Goal: Use online tool/utility: Use online tool/utility

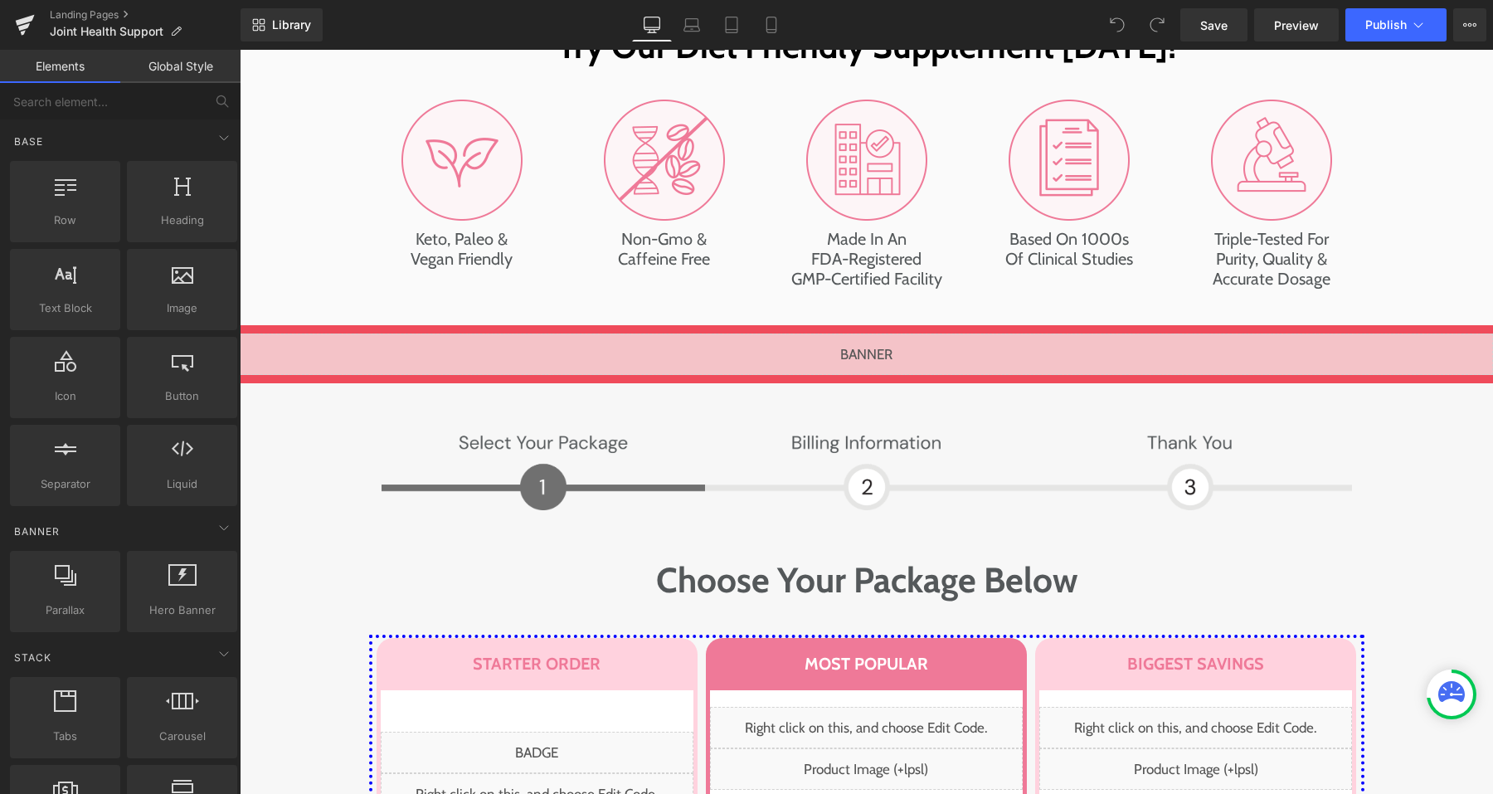
scroll to position [7891, 0]
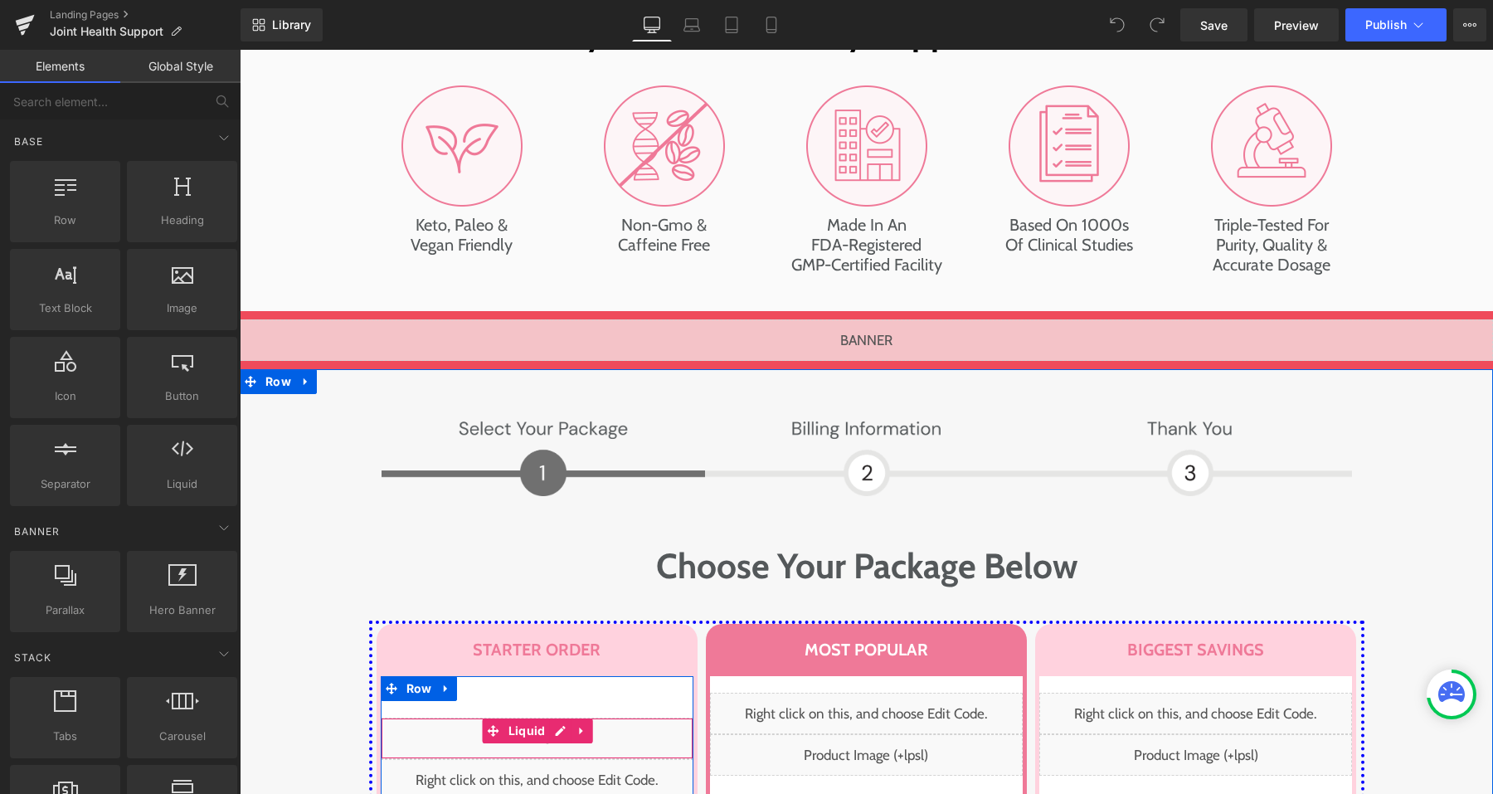
click at [561, 718] on div "Liquid" at bounding box center [537, 738] width 313 height 41
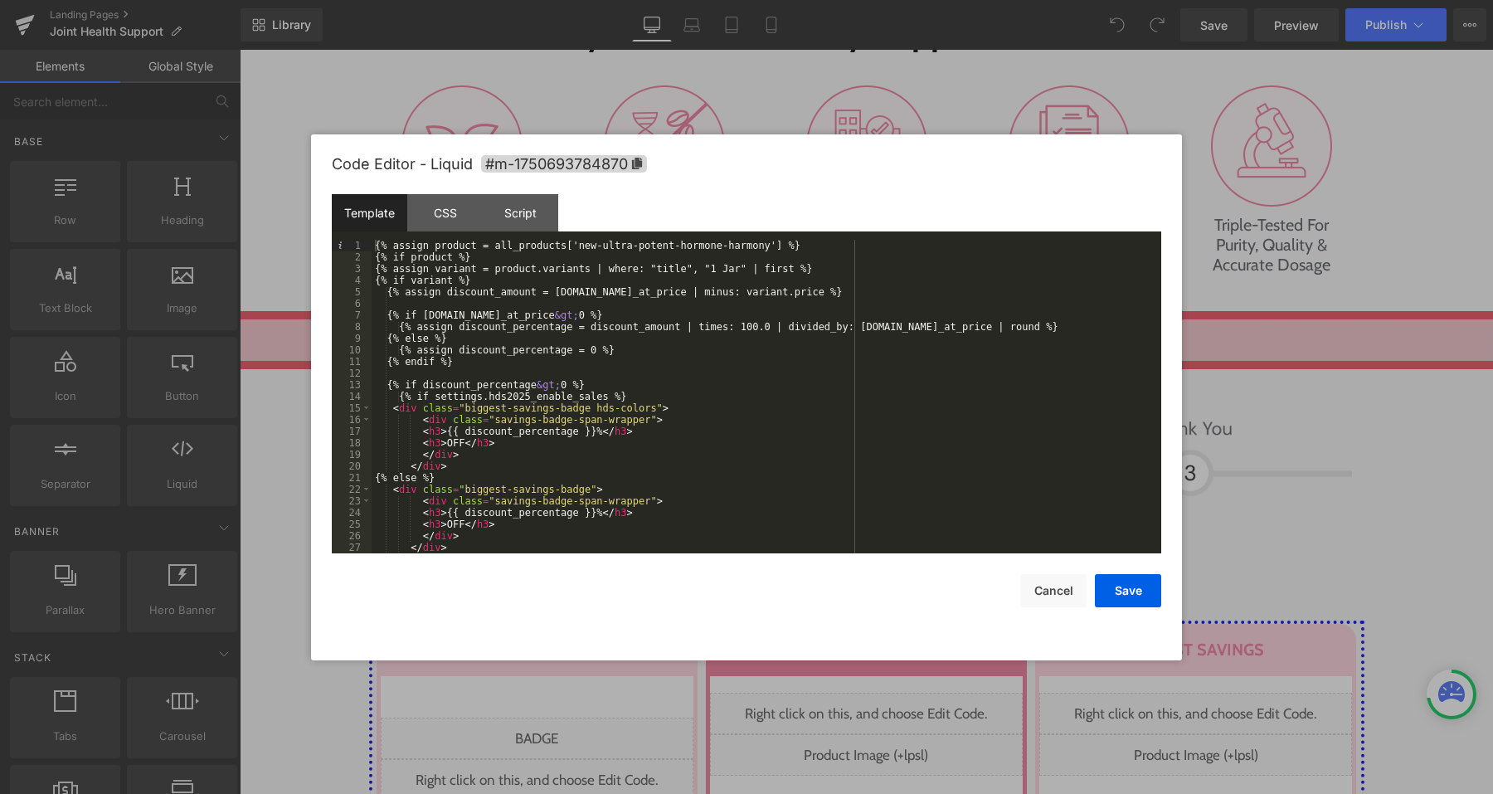
click at [801, 373] on div "{% assign product = all_products['new-ultra-potent-hormone-harmony'] %} {% if p…" at bounding box center [763, 408] width 783 height 337
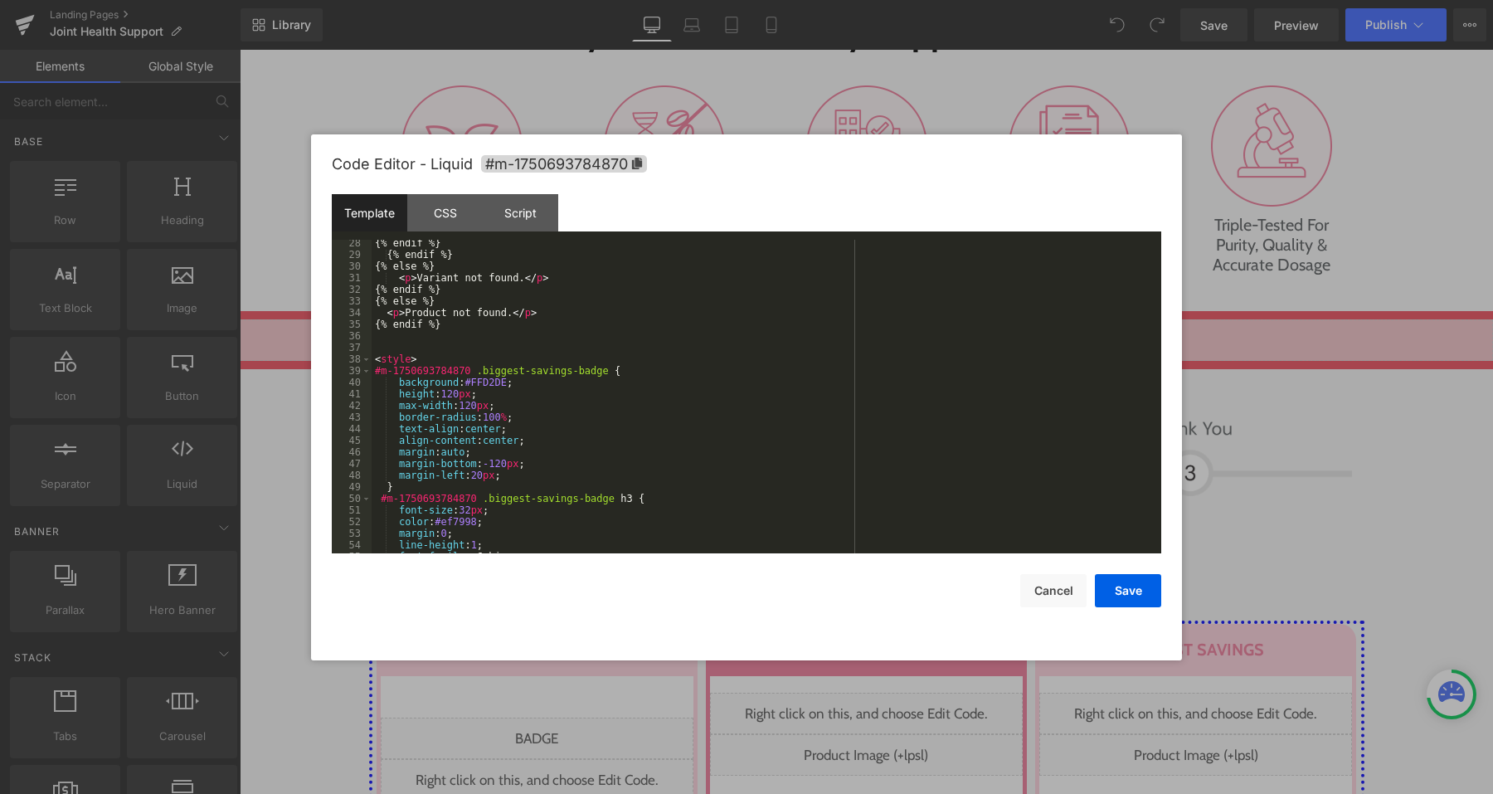
scroll to position [0, 0]
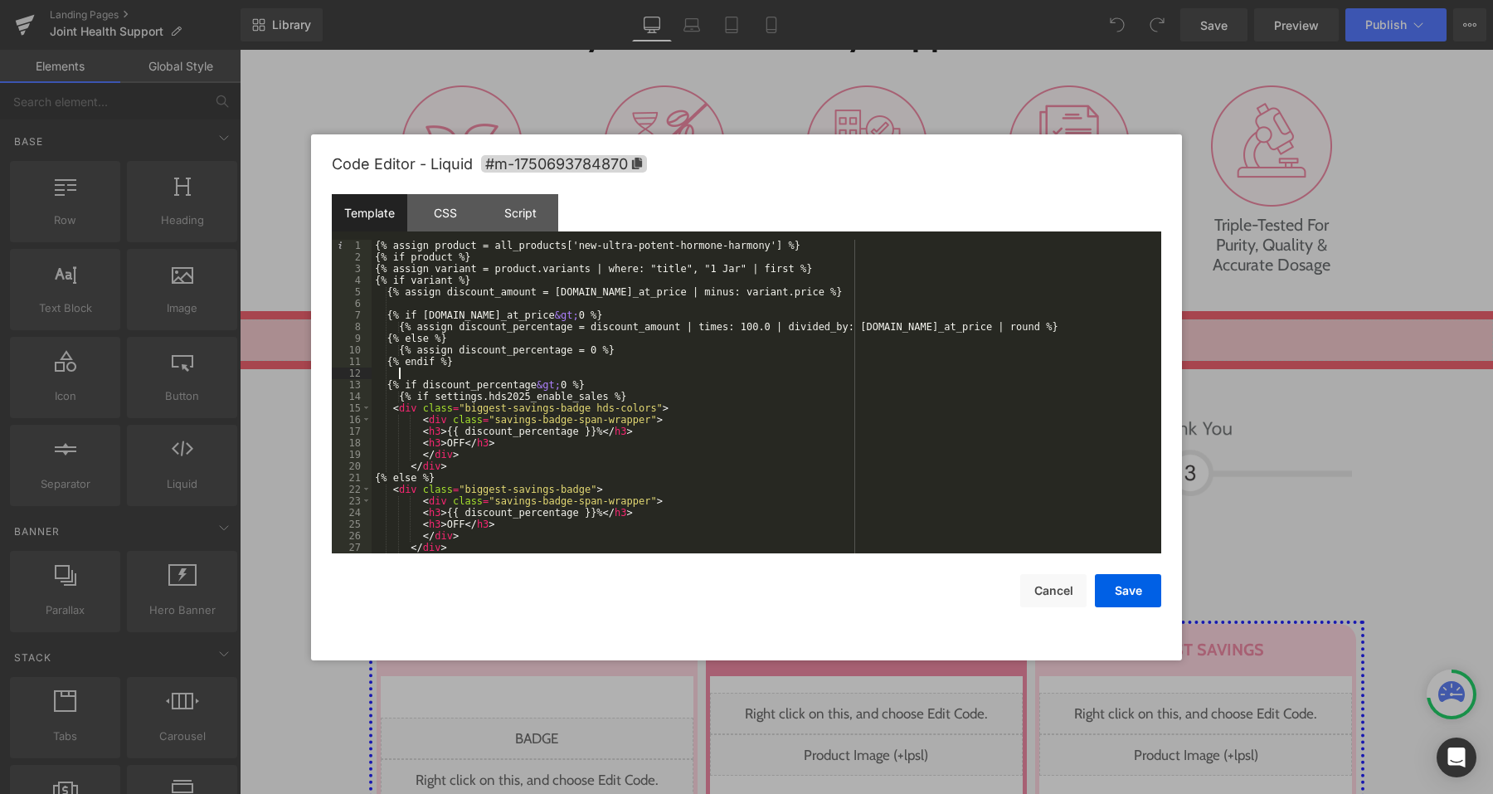
click at [751, 396] on div "{% assign product = all_products['new-ultra-potent-hormone-harmony'] %} {% if p…" at bounding box center [763, 408] width 783 height 337
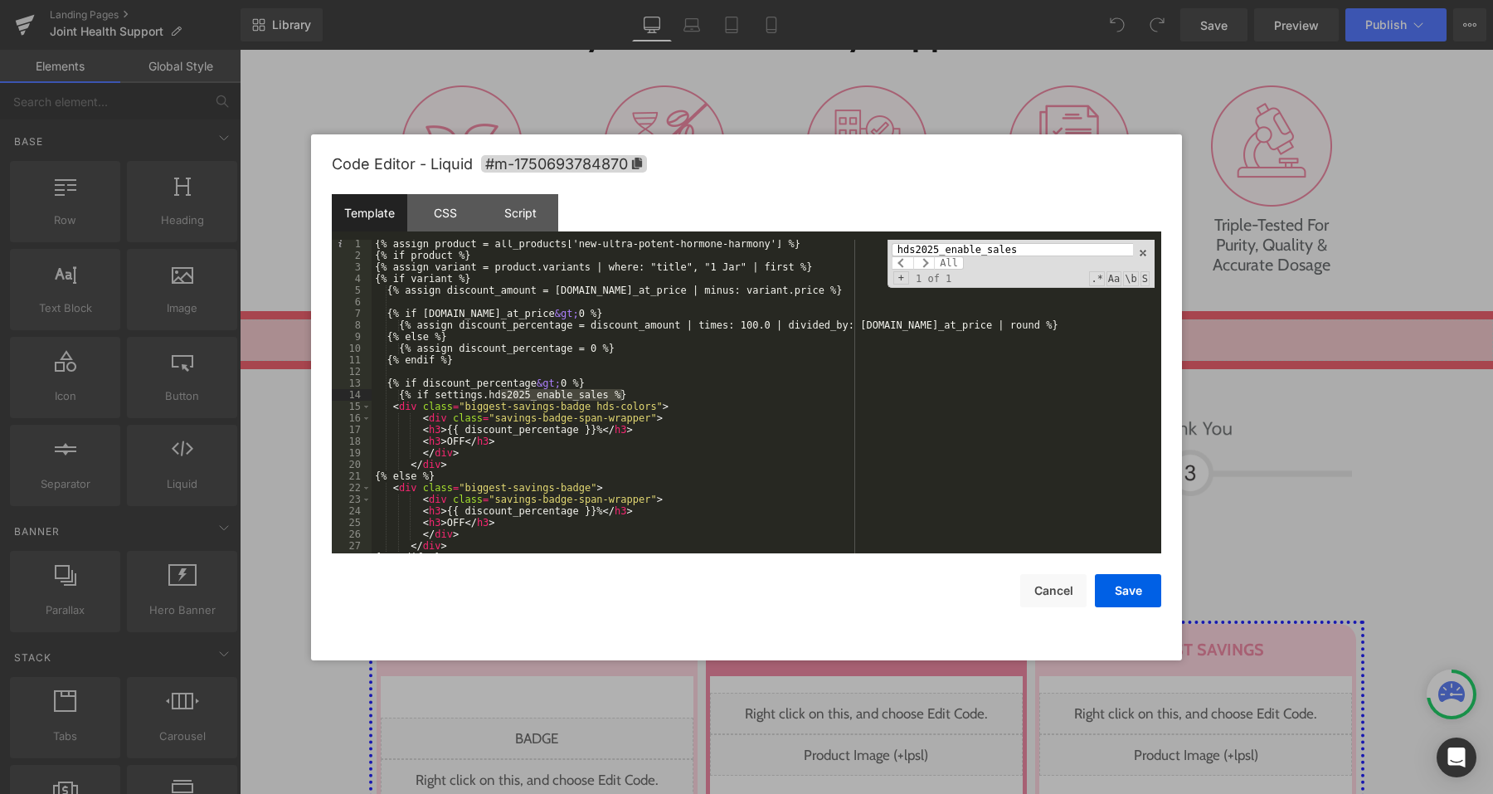
scroll to position [45, 0]
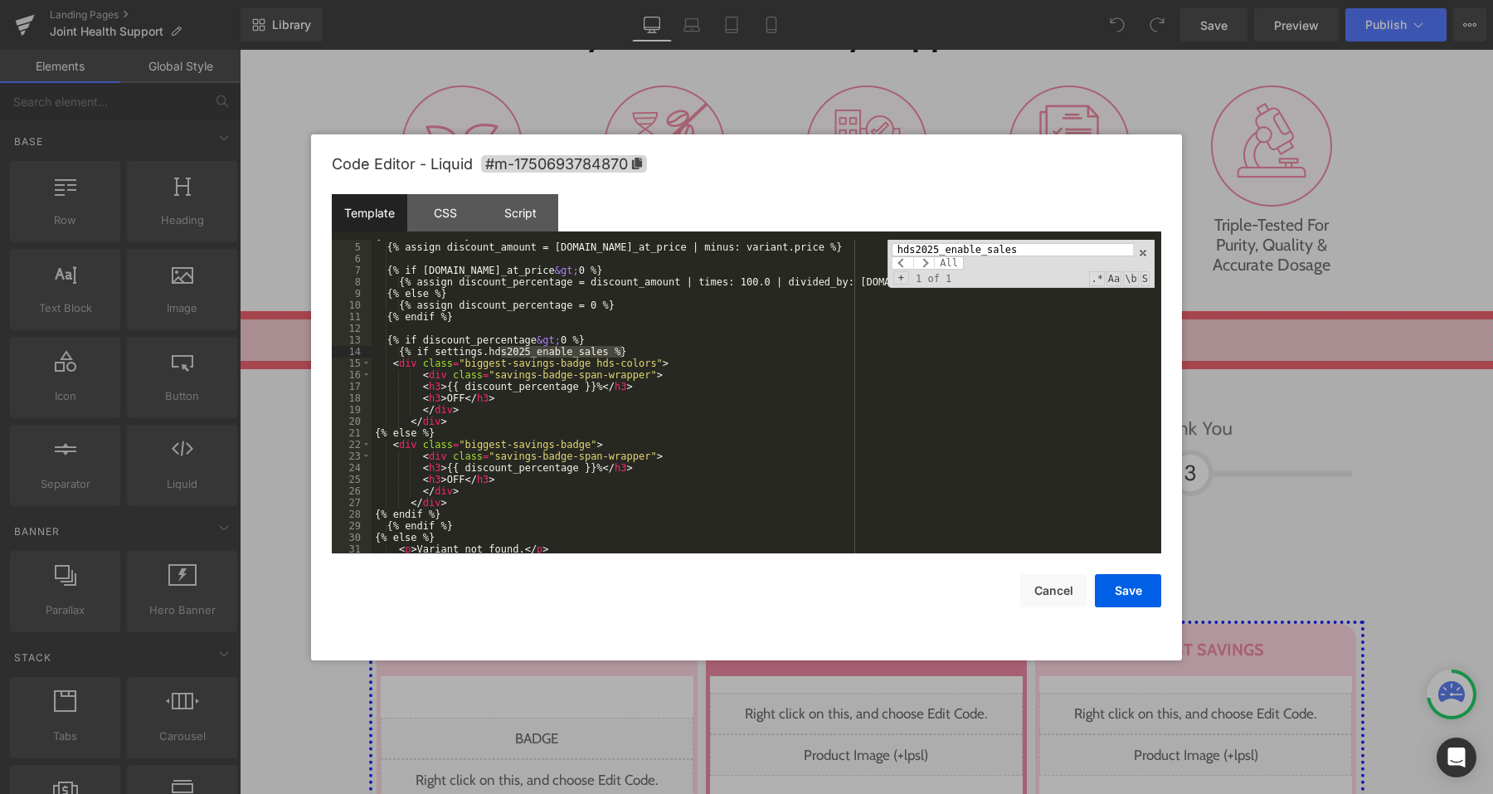
type input "hds2025_enable_sales"
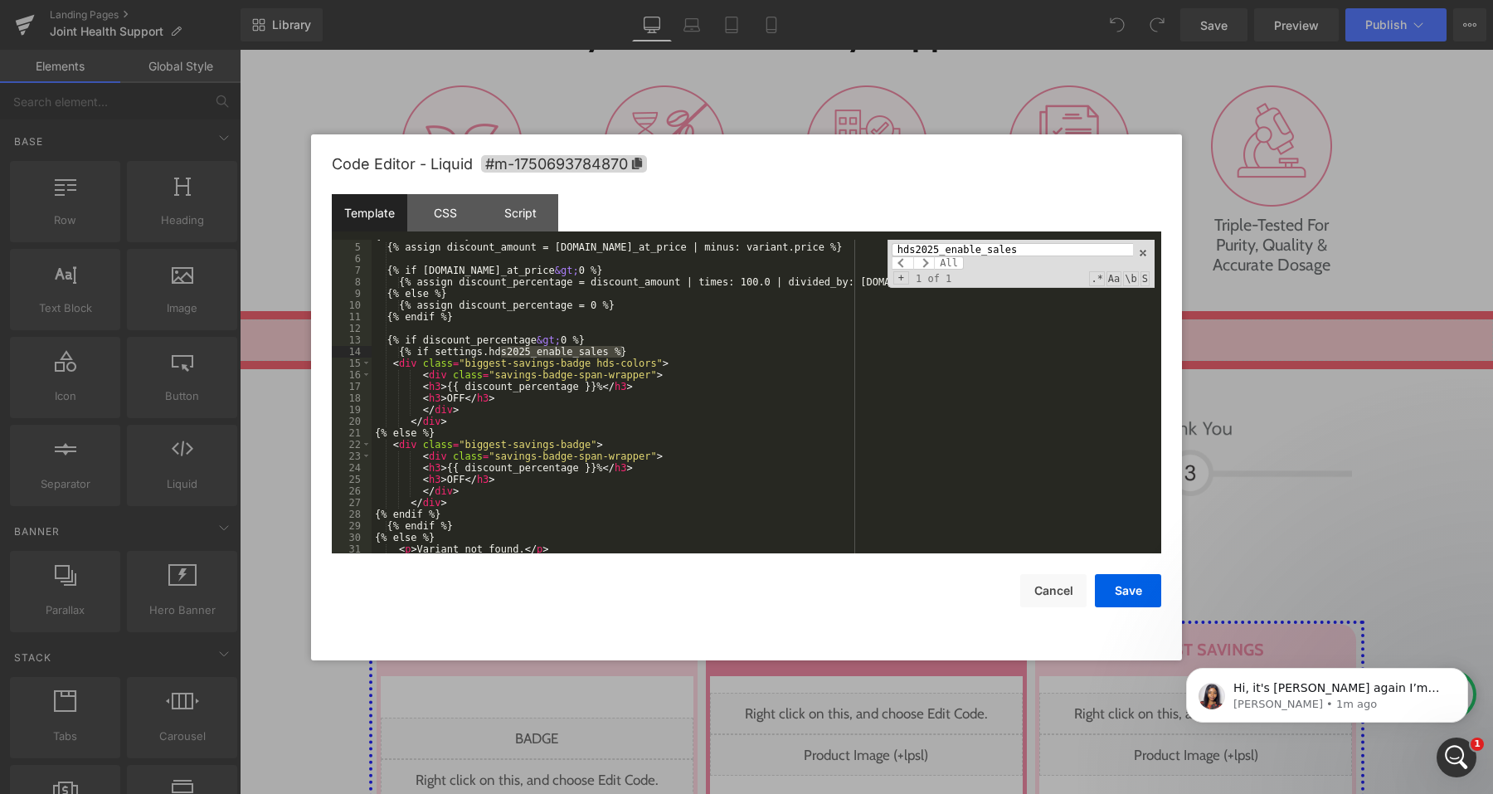
scroll to position [0, 0]
click at [639, 352] on div "{% if variant %} {% assign discount_amount = [DOMAIN_NAME]_at_price | minus: va…" at bounding box center [763, 398] width 783 height 337
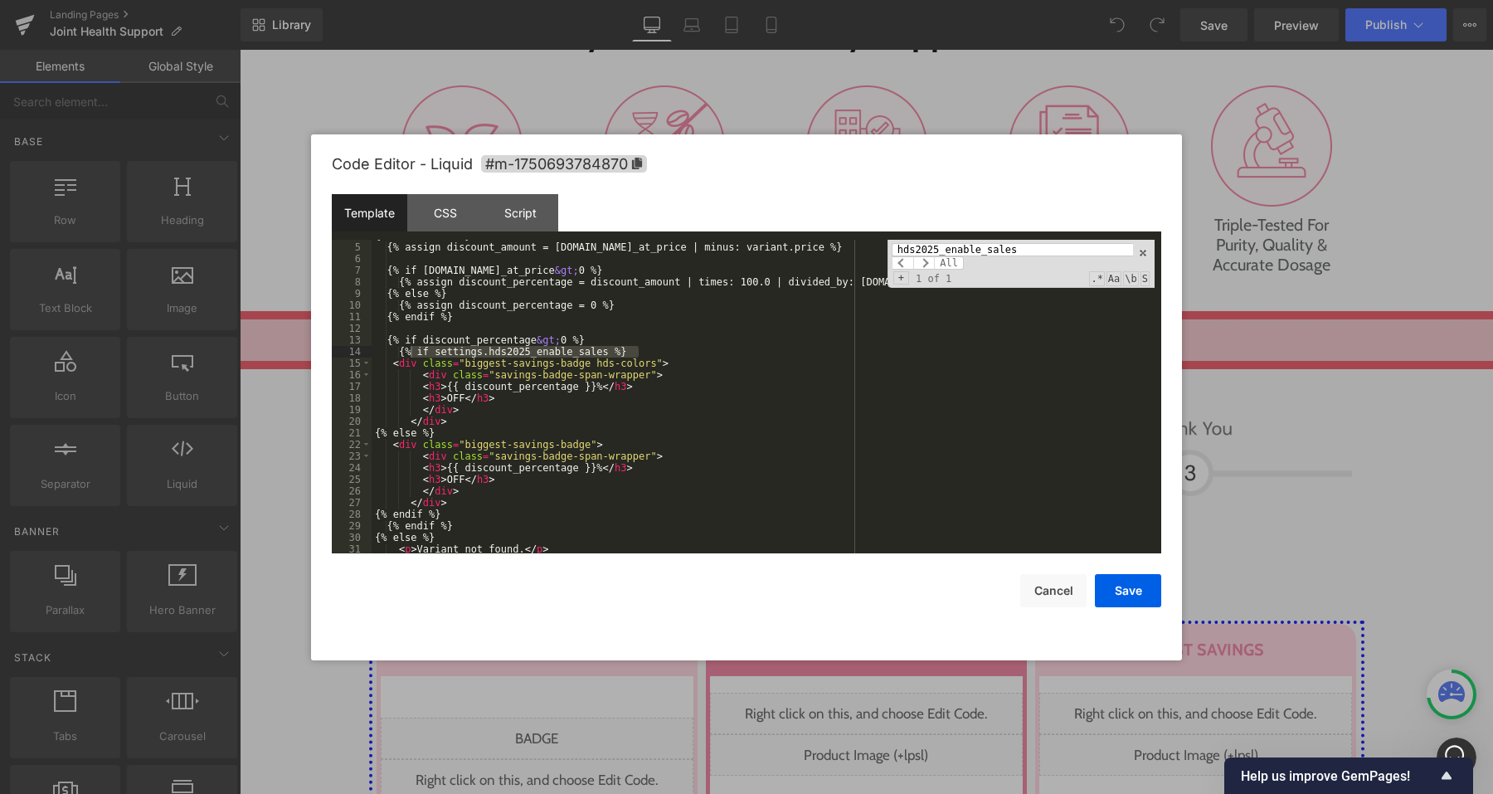
click at [481, 78] on div at bounding box center [746, 397] width 1493 height 794
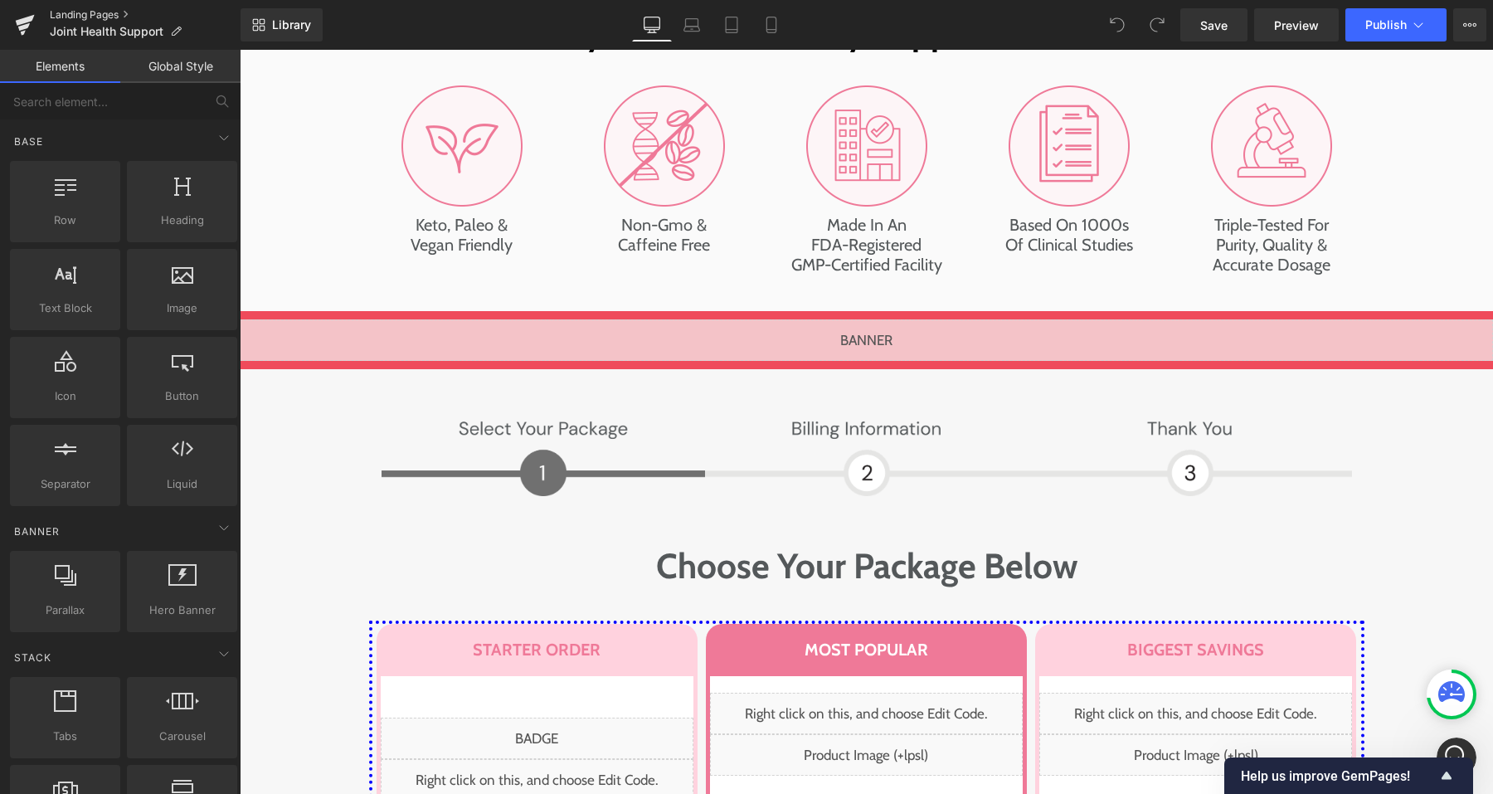
click at [66, 13] on link "Landing Pages" at bounding box center [145, 14] width 191 height 13
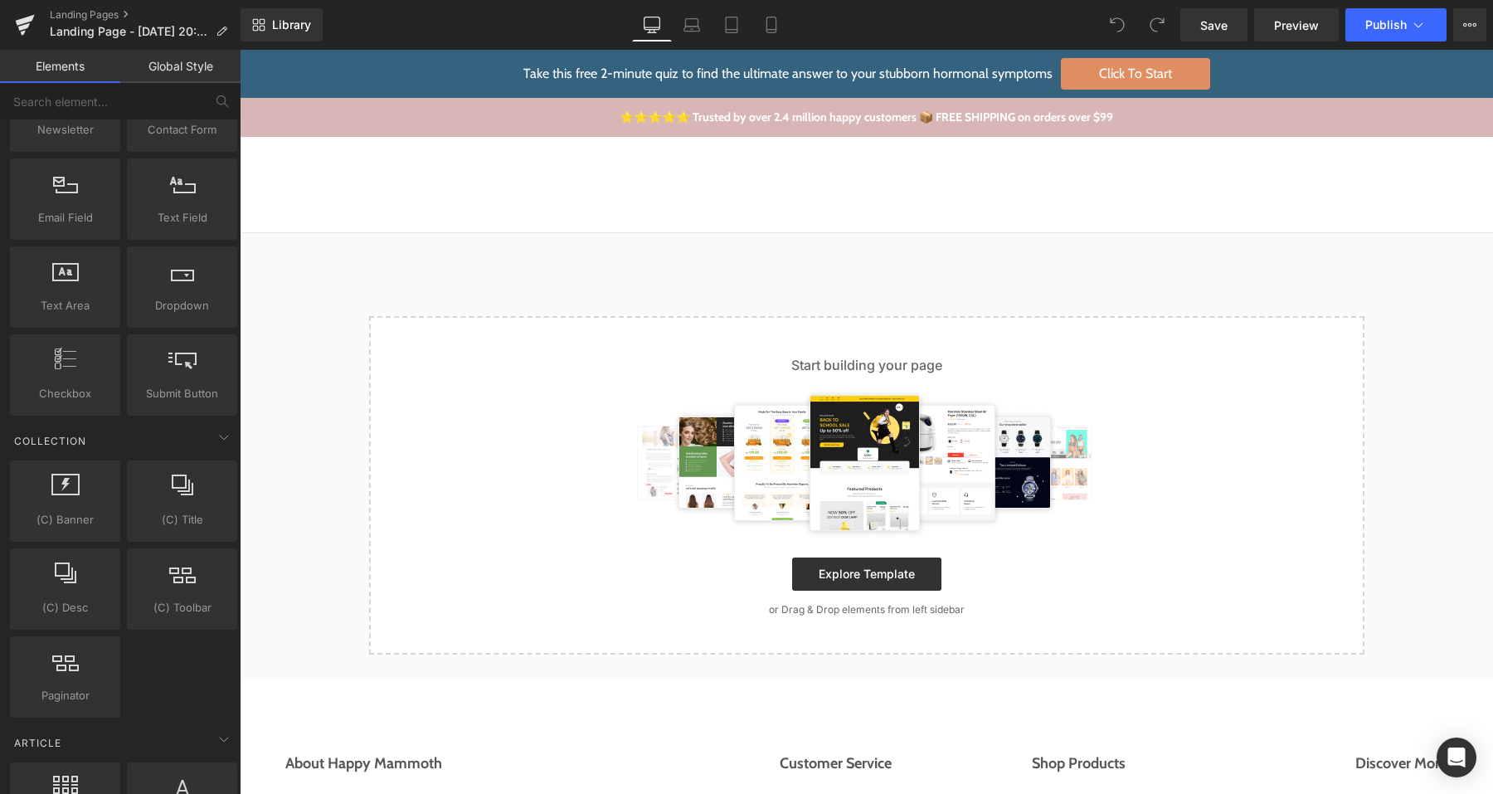
scroll to position [2985, 0]
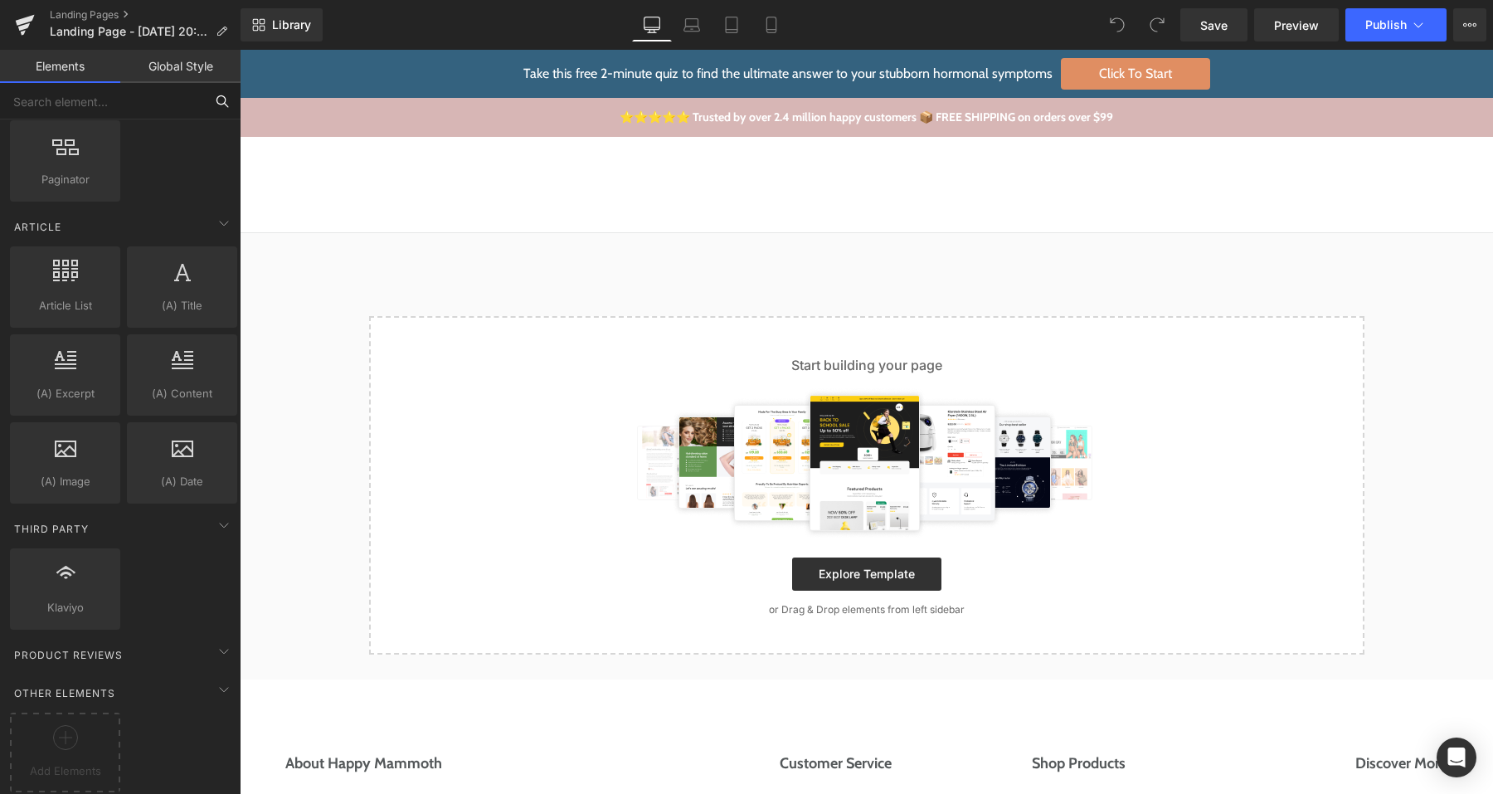
click at [114, 96] on input "text" at bounding box center [102, 101] width 204 height 36
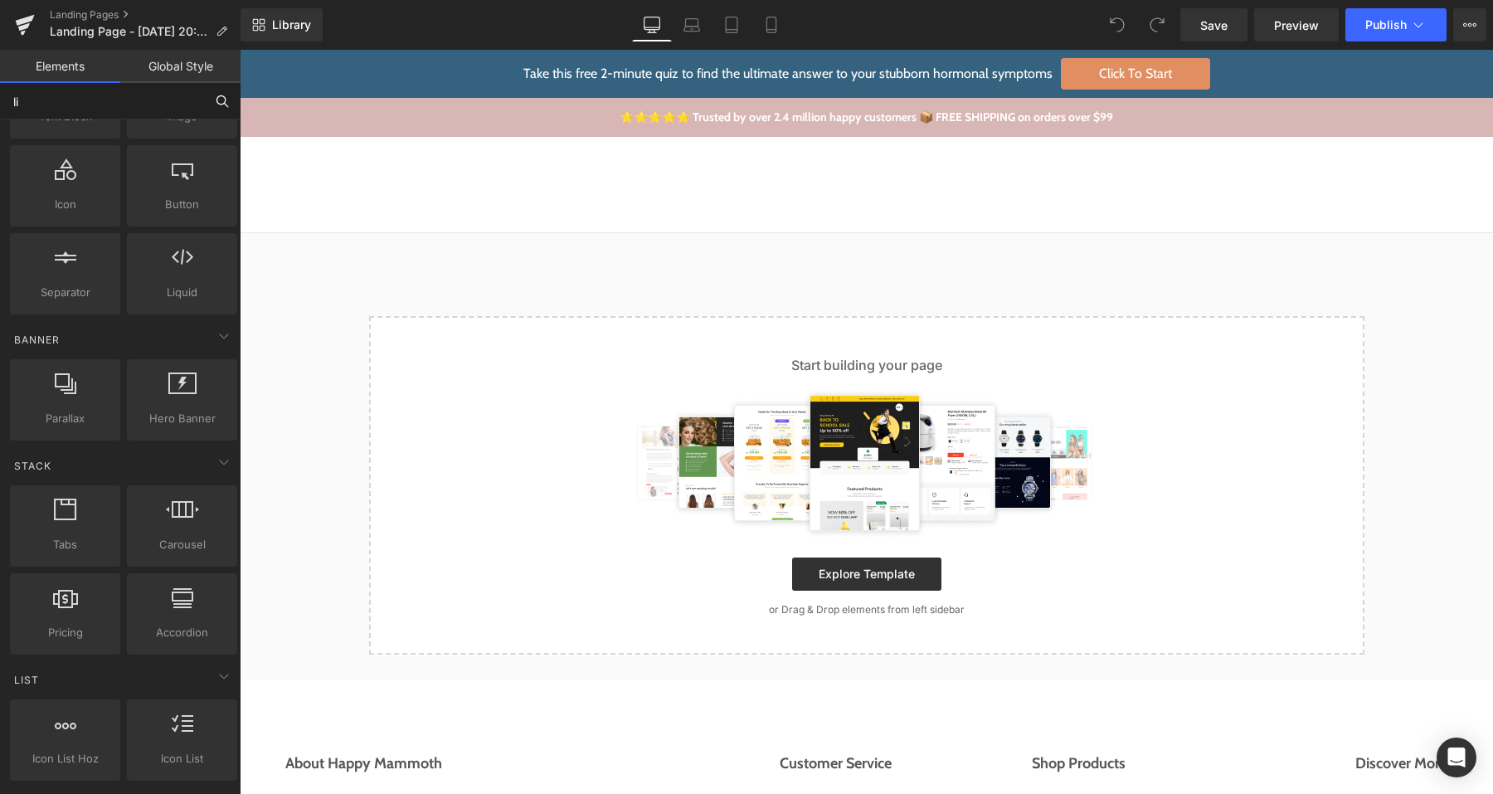
type input "liq"
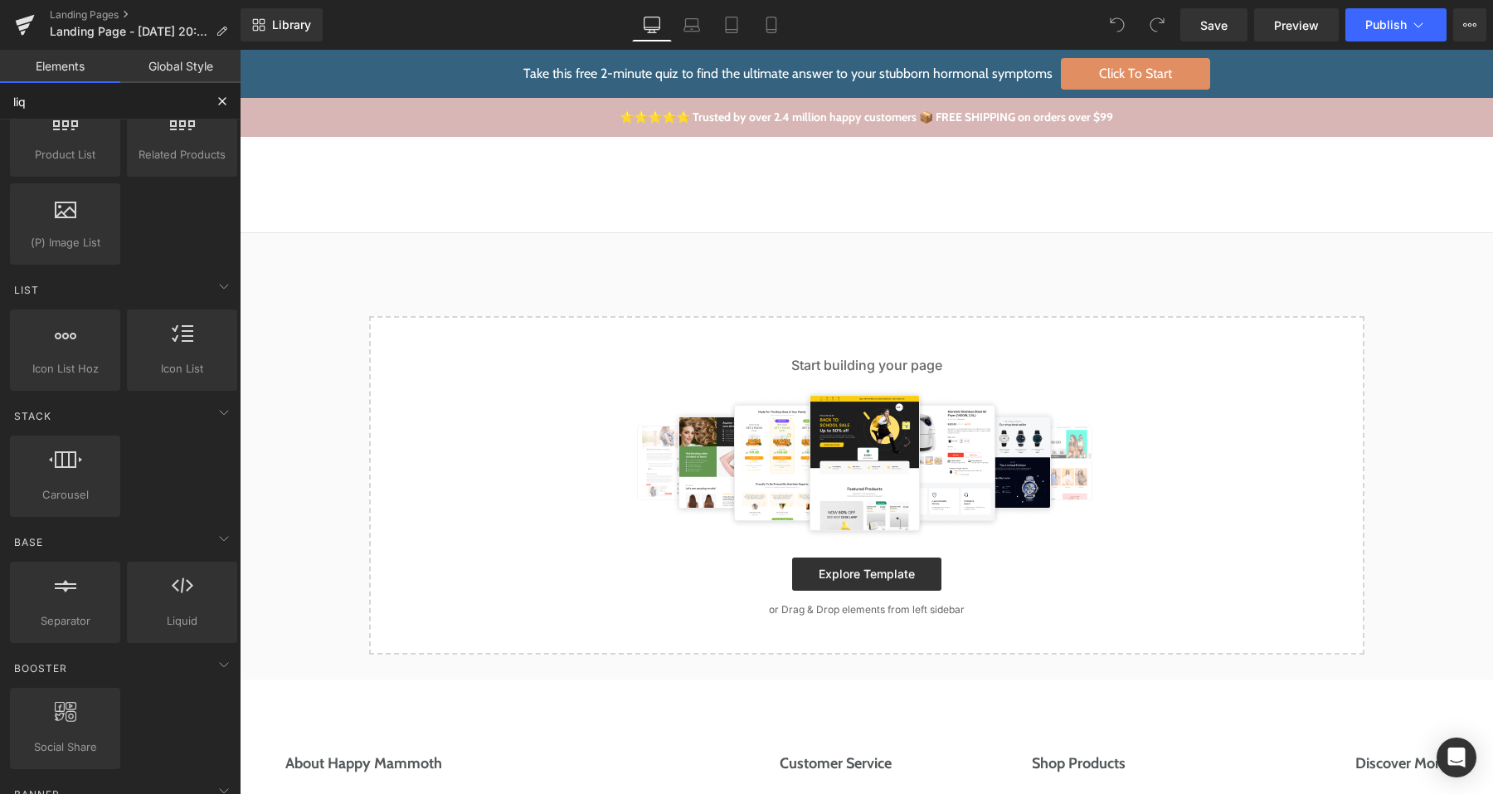
scroll to position [0, 0]
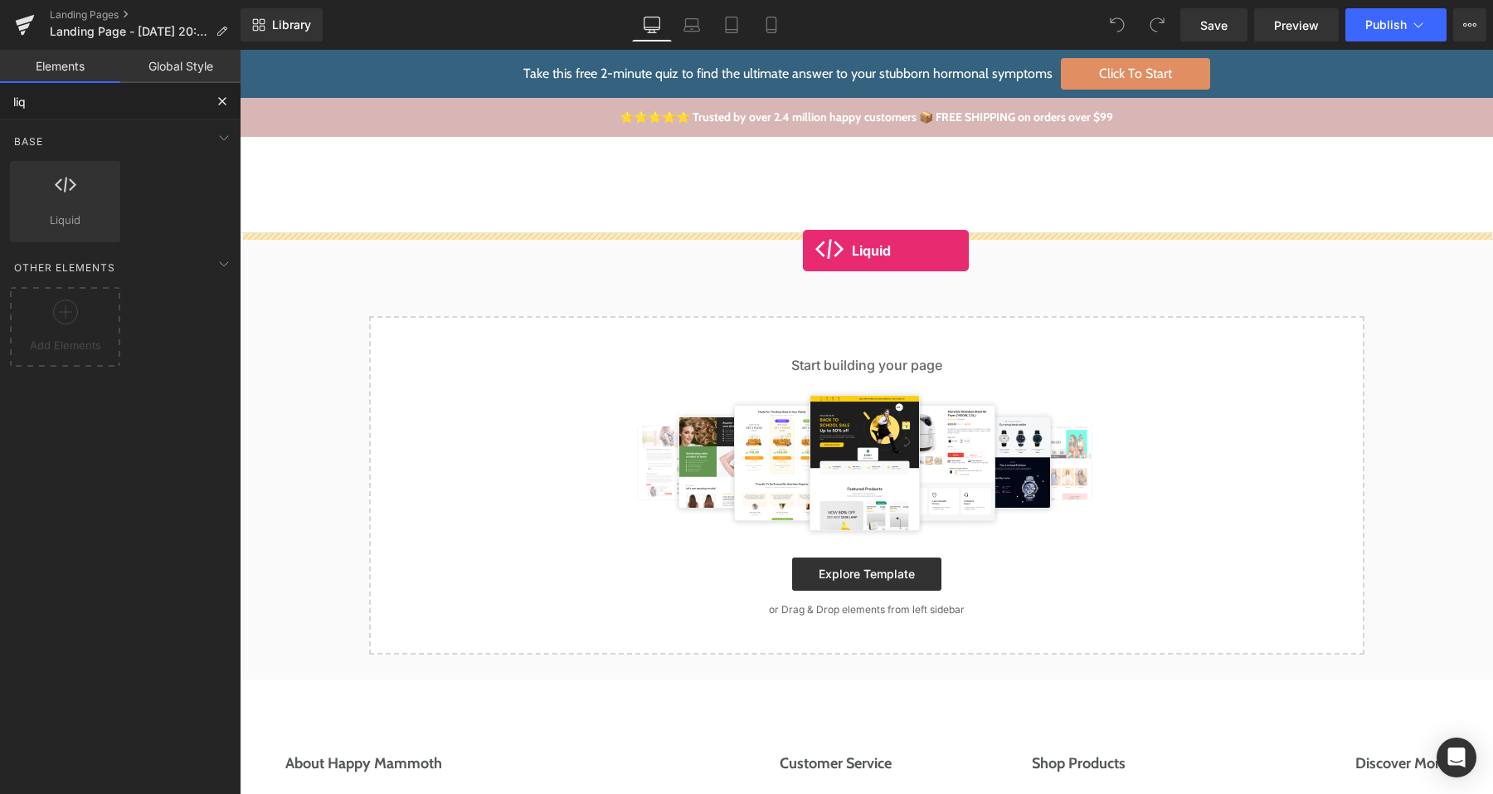
drag, startPoint x: 294, startPoint y: 238, endPoint x: 803, endPoint y: 251, distance: 509.5
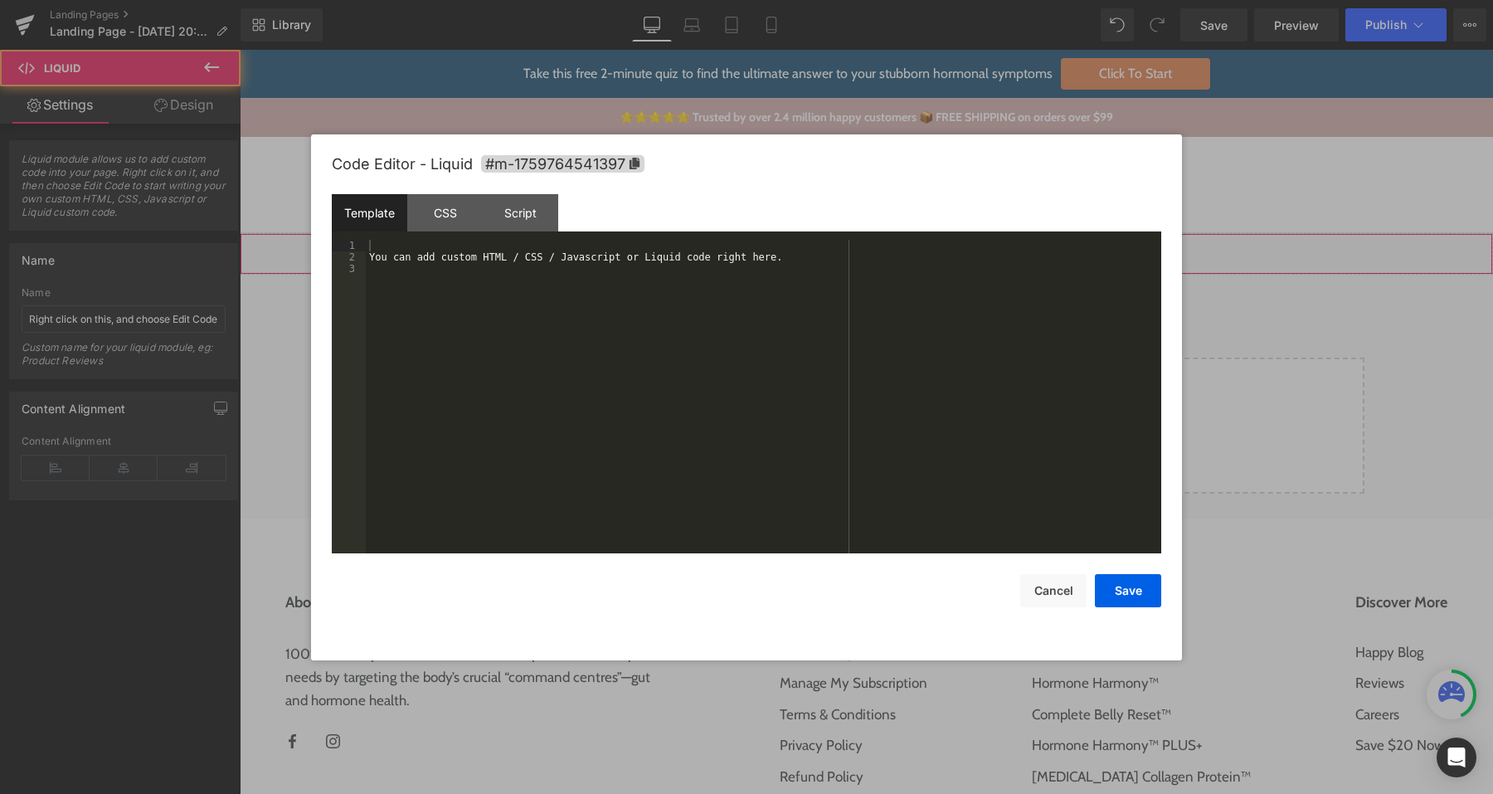
click at [887, 255] on div "Liquid" at bounding box center [866, 253] width 1253 height 41
click at [741, 286] on div "You can add custom HTML / CSS / Javascript or Liquid code right here." at bounding box center [764, 408] width 796 height 337
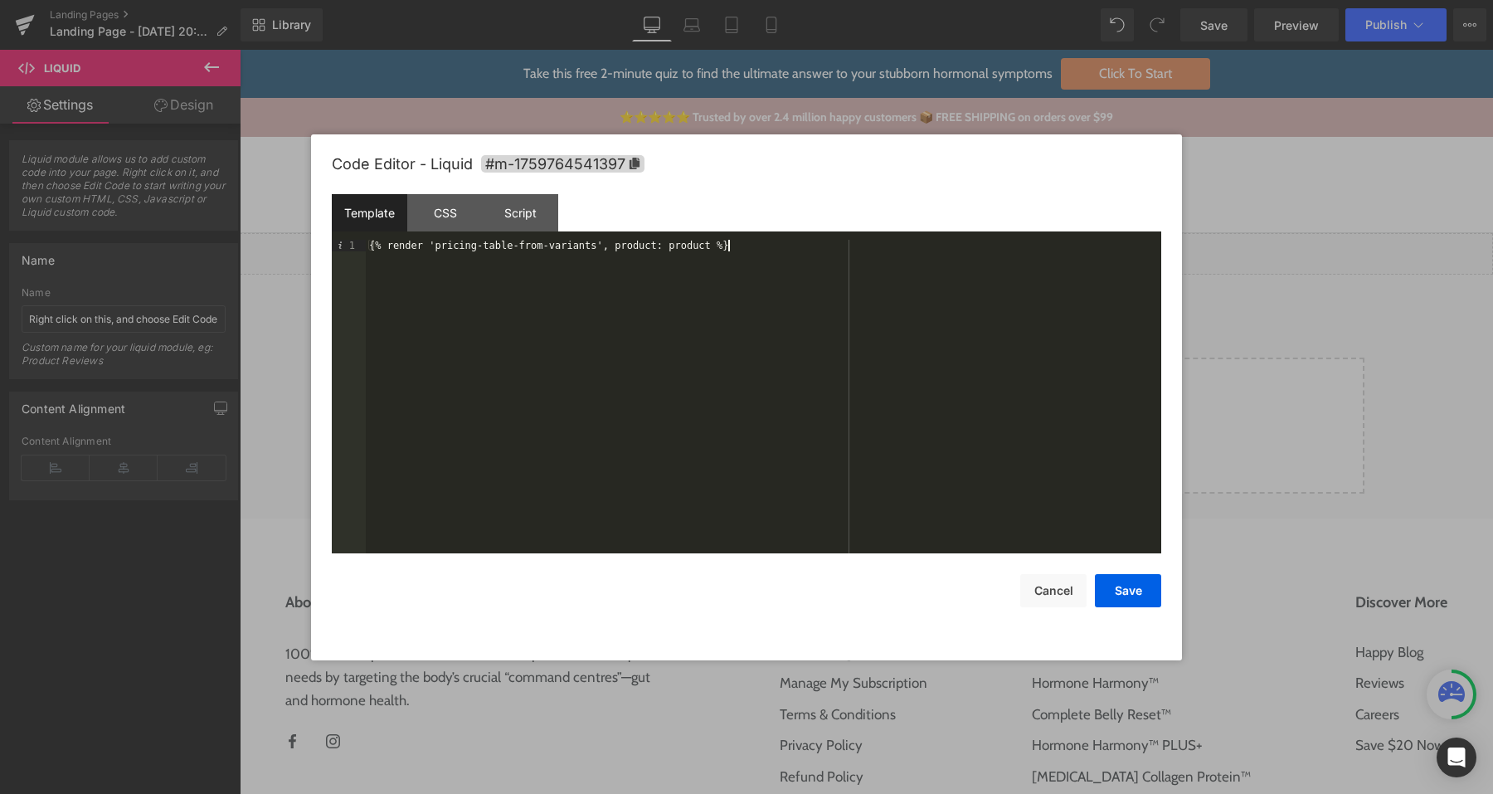
click at [781, 255] on div "{% render 'pricing-table-from-variants', product: product %}" at bounding box center [764, 408] width 796 height 337
drag, startPoint x: 660, startPoint y: 246, endPoint x: 674, endPoint y: 288, distance: 44.6
click at [660, 246] on div "{% render 'pricing-table-from-variants', product_id: 'hormone-harmony' %}" at bounding box center [764, 408] width 796 height 337
click at [1099, 583] on button "Save" at bounding box center [1128, 590] width 66 height 33
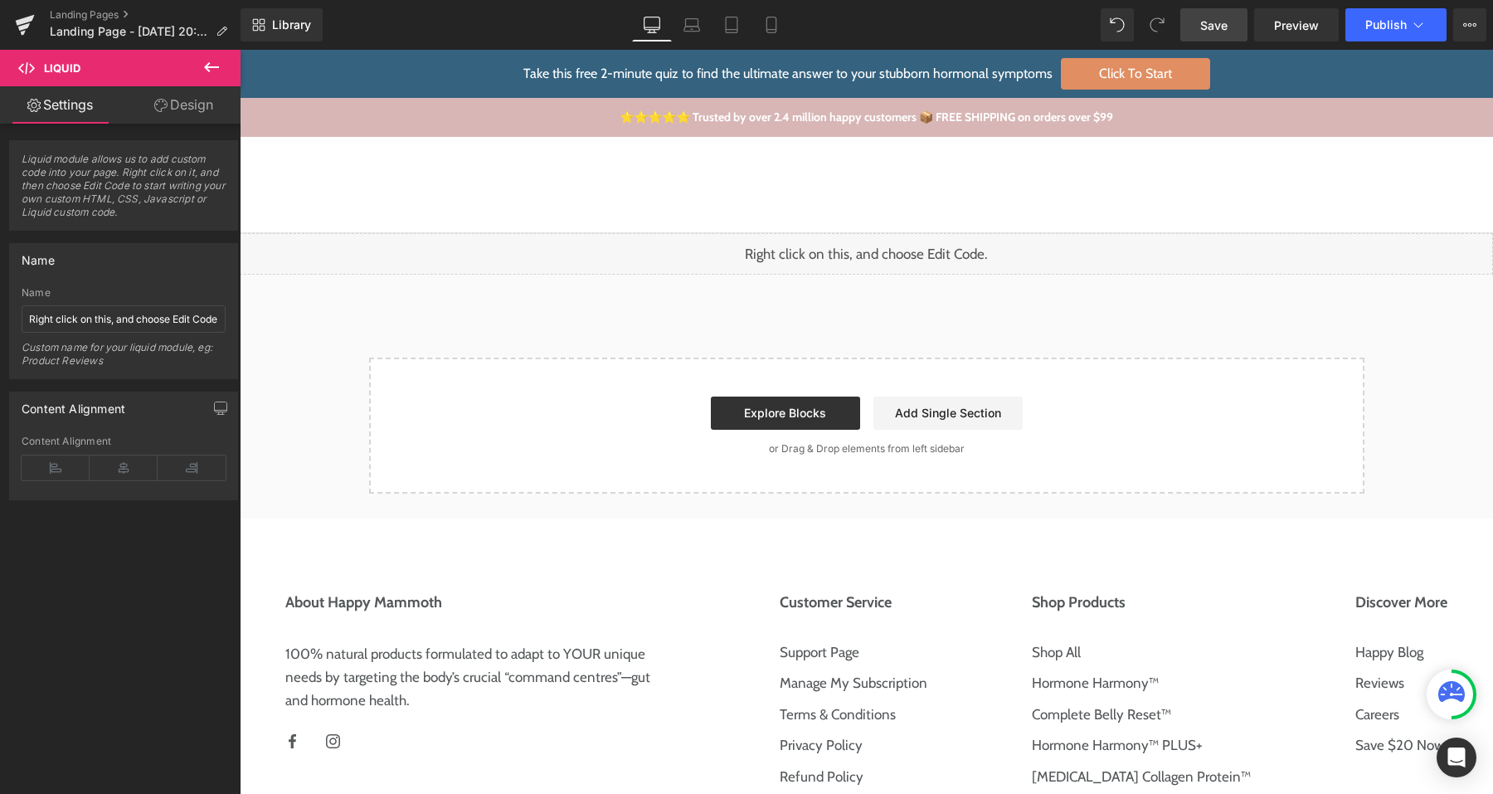
click at [1196, 23] on link "Save" at bounding box center [1213, 24] width 67 height 33
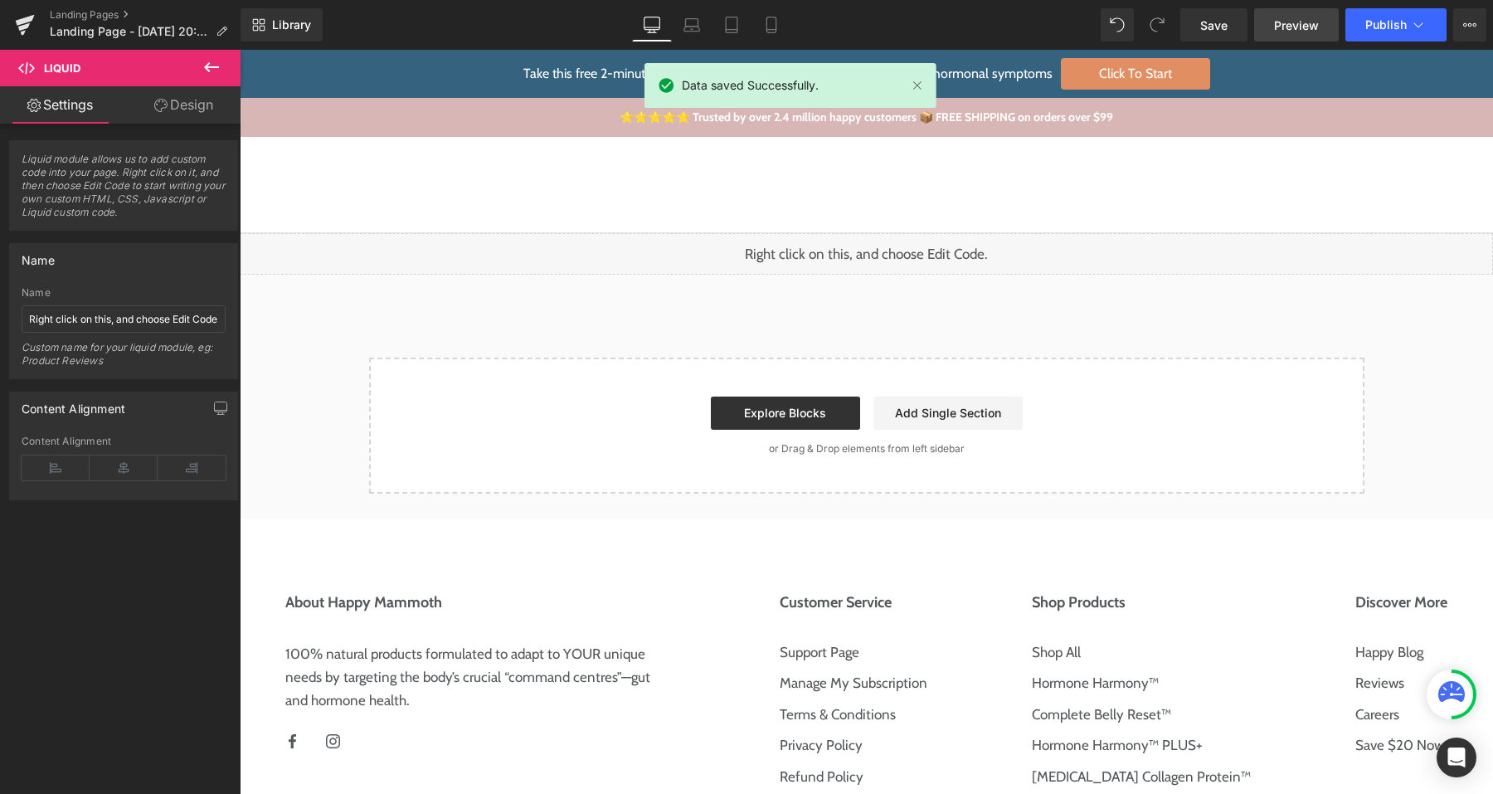
click at [1286, 35] on link "Preview" at bounding box center [1296, 24] width 85 height 33
